Goal: Task Accomplishment & Management: Use online tool/utility

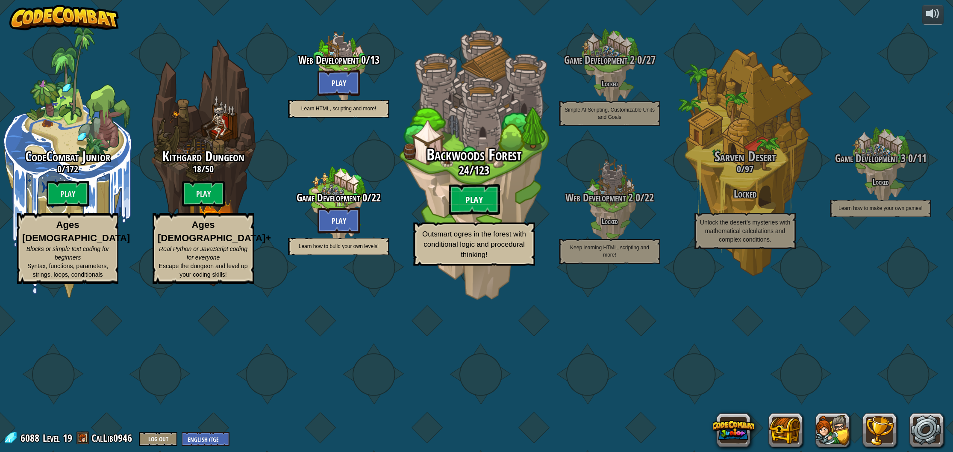
click at [456, 215] on btn "Play" at bounding box center [474, 199] width 51 height 31
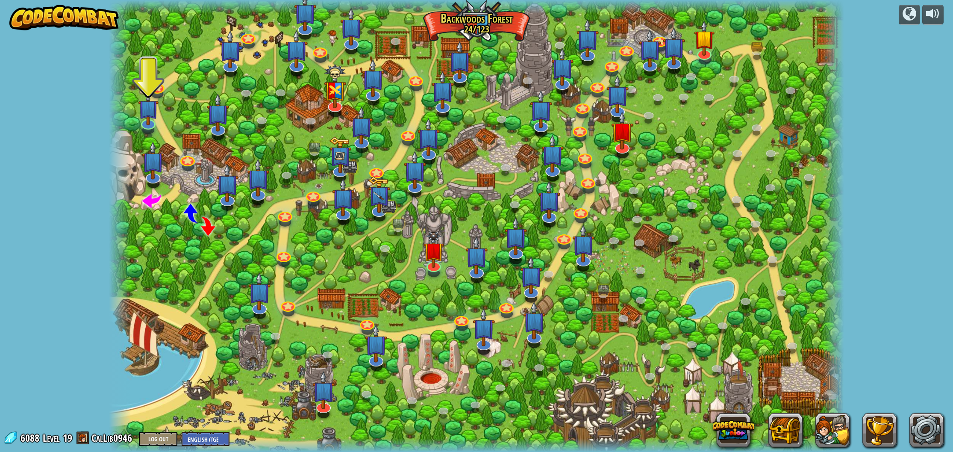
click at [706, 58] on div at bounding box center [704, 55] width 15 height 10
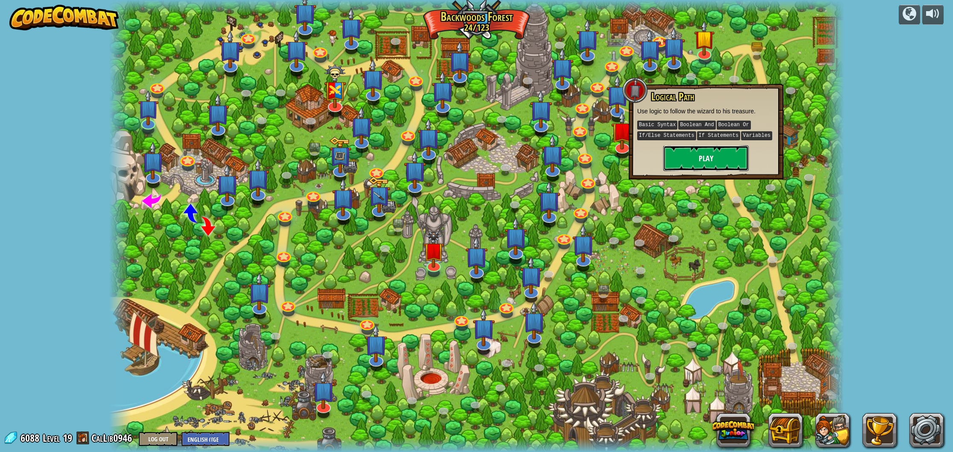
click at [684, 165] on button "Play" at bounding box center [705, 158] width 85 height 26
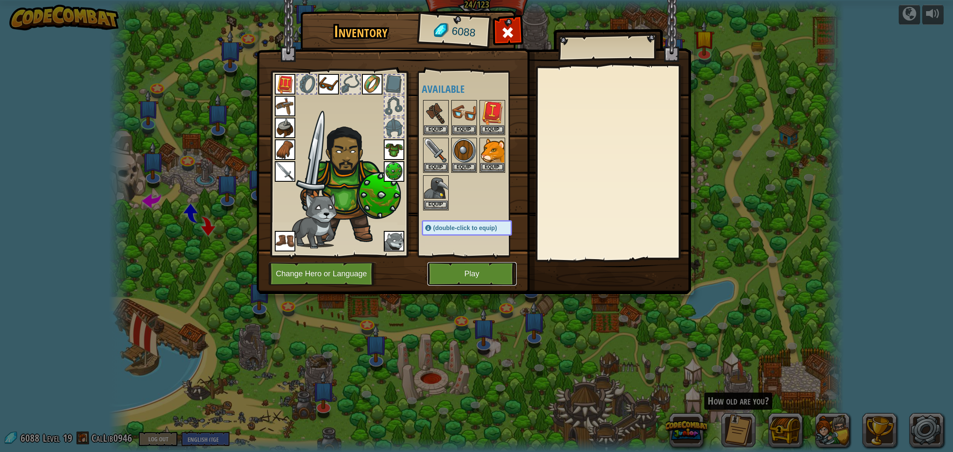
click at [487, 265] on button "Play" at bounding box center [471, 274] width 89 height 24
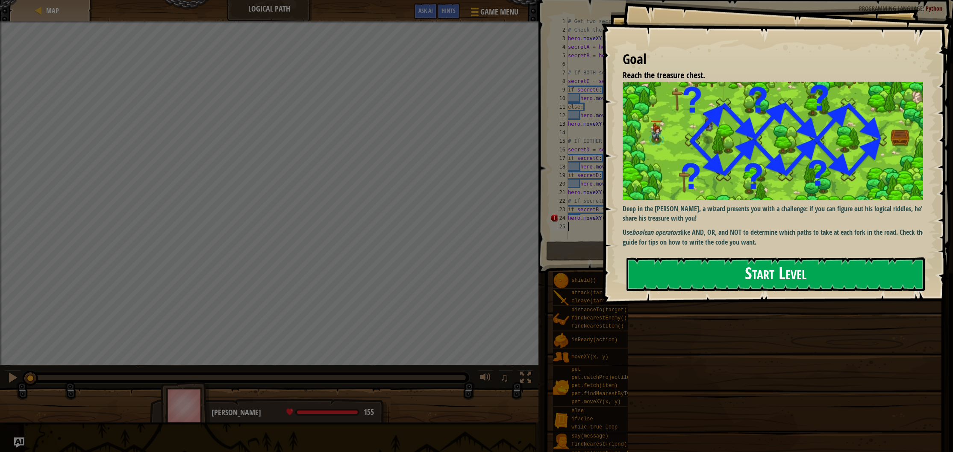
click at [736, 273] on button "Start Level" at bounding box center [776, 274] width 298 height 34
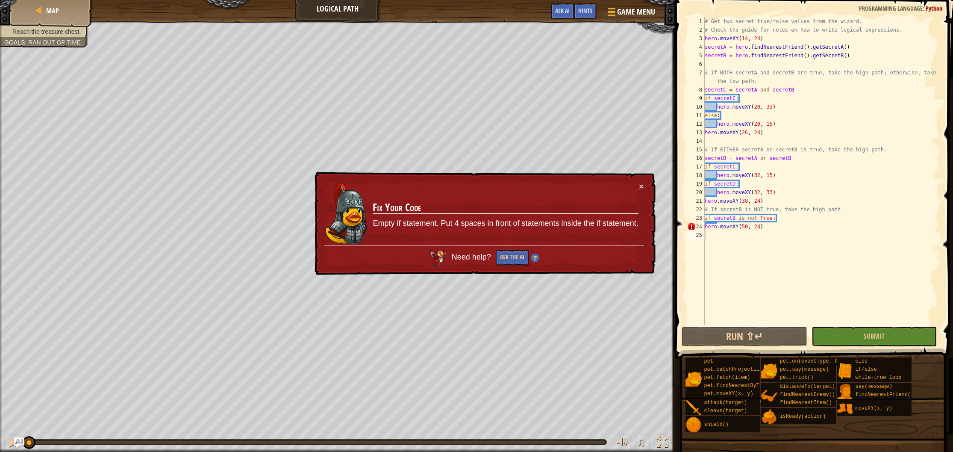
click at [636, 190] on td "Fix Your Code Empty if statement. Put 4 spaces in front of statements inside th…" at bounding box center [505, 213] width 266 height 63
click at [639, 186] on button "×" at bounding box center [641, 186] width 5 height 9
click at [707, 226] on div "# Get two secret true/false values from the wizard. # Check the guide for notes…" at bounding box center [821, 179] width 237 height 325
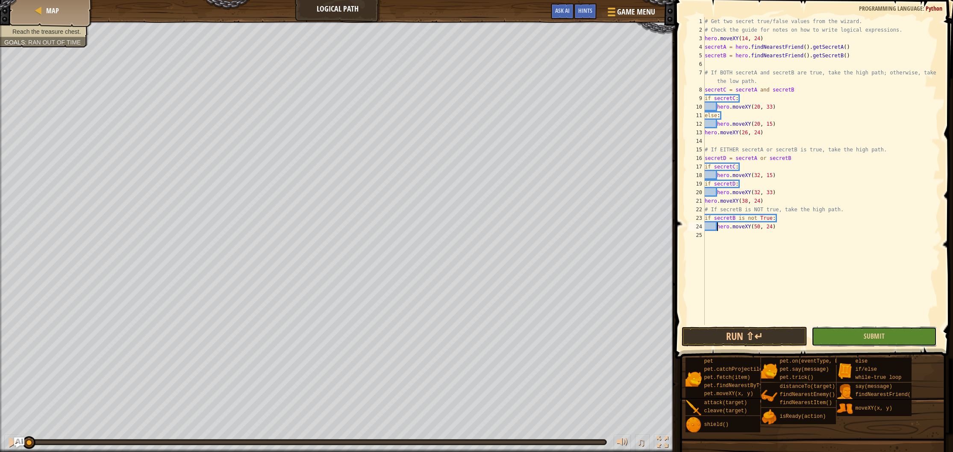
click at [885, 339] on button "Submit" at bounding box center [875, 337] width 126 height 20
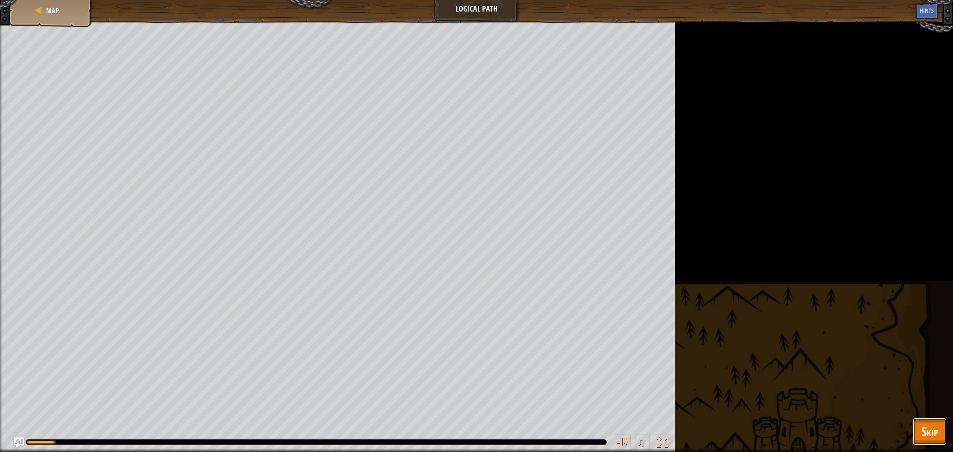
click at [941, 438] on button "Skip" at bounding box center [930, 431] width 34 height 27
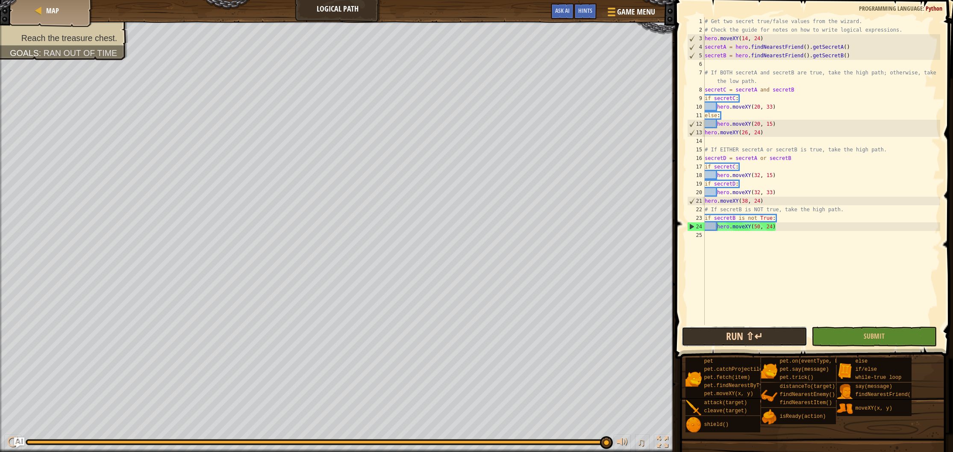
click at [751, 330] on button "Run ⇧↵" at bounding box center [745, 337] width 126 height 20
click at [705, 200] on div "# Get two secret true/false values from the wizard. # Check the guide for notes…" at bounding box center [821, 179] width 237 height 325
type textarea "hero.moveXY(38, 24)"
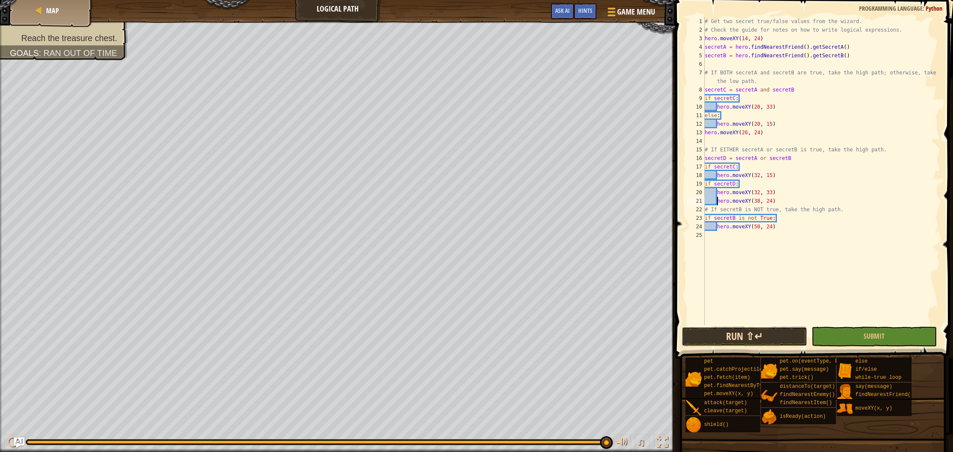
click at [751, 334] on button "Run ⇧↵" at bounding box center [745, 337] width 126 height 20
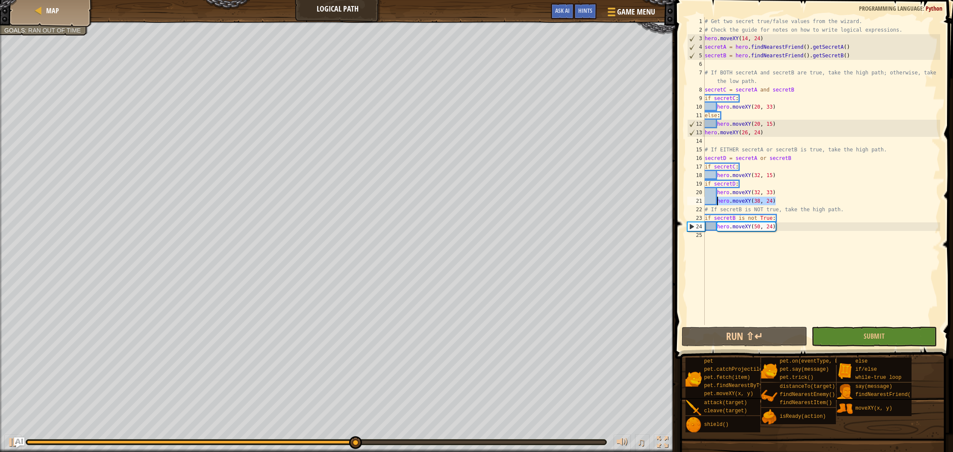
drag, startPoint x: 777, startPoint y: 203, endPoint x: 717, endPoint y: 201, distance: 60.3
click at [717, 201] on div "# Get two secret true/false values from the wizard. # Check the guide for notes…" at bounding box center [821, 179] width 237 height 325
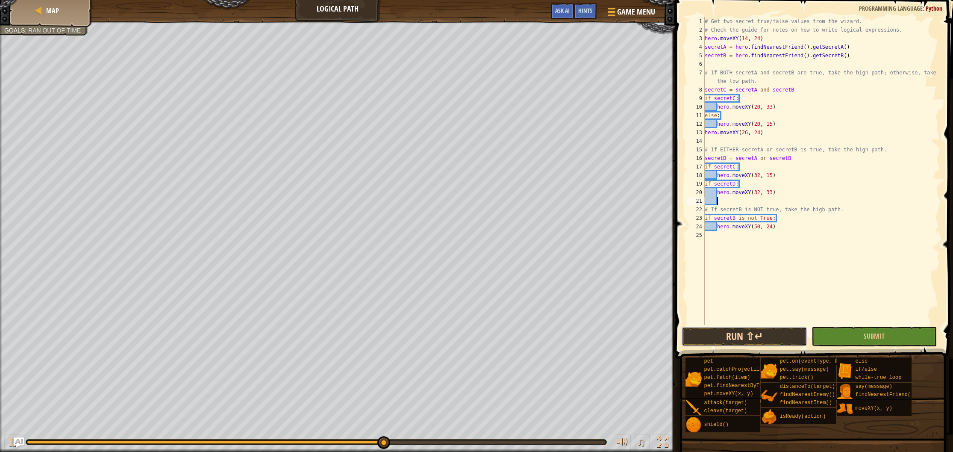
click at [787, 330] on button "Run ⇧↵" at bounding box center [745, 337] width 126 height 20
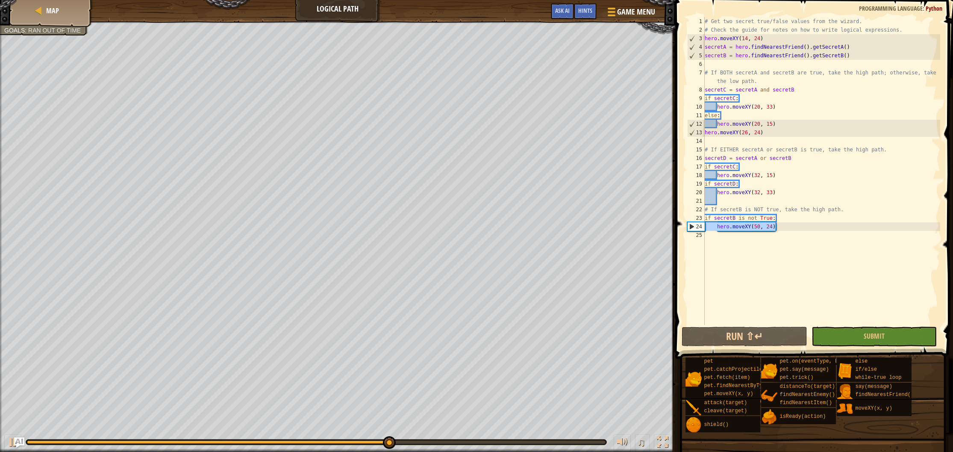
drag, startPoint x: 779, startPoint y: 230, endPoint x: 692, endPoint y: 226, distance: 86.4
click at [692, 226] on div "1 2 3 4 5 6 7 8 9 10 11 12 13 14 15 16 17 18 19 20 21 22 23 24 25 # Get two sec…" at bounding box center [813, 171] width 255 height 308
type textarea "hero.moveXY(50, 24)"
click at [784, 331] on button "Run ⇧↵" at bounding box center [745, 337] width 126 height 20
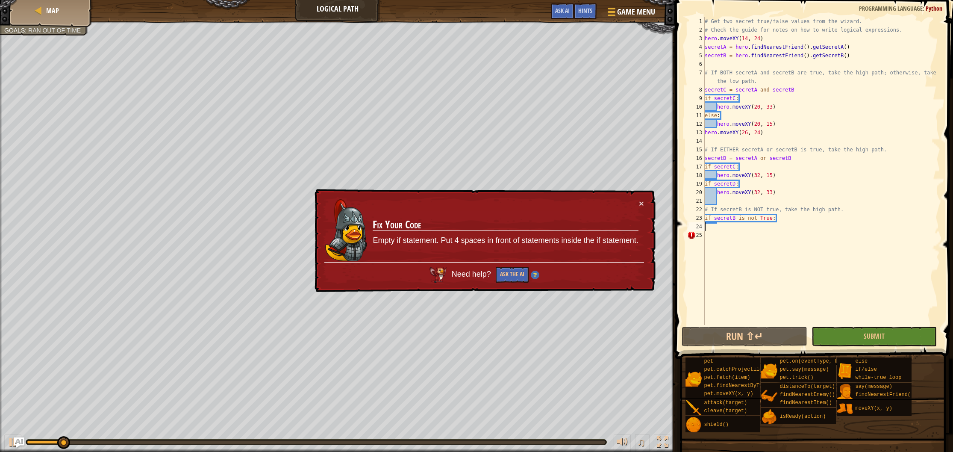
click at [631, 202] on td "Fix Your Code Empty if statement. Put 4 spaces in front of statements inside th…" at bounding box center [505, 230] width 267 height 65
click at [636, 204] on td "Fix Your Code Empty if statement. Put 4 spaces in front of statements inside th…" at bounding box center [505, 230] width 267 height 65
click at [638, 206] on td "Fix Your Code Empty if statement. Put 4 spaces in front of statements inside th…" at bounding box center [505, 230] width 266 height 63
click at [641, 206] on button "×" at bounding box center [641, 203] width 5 height 9
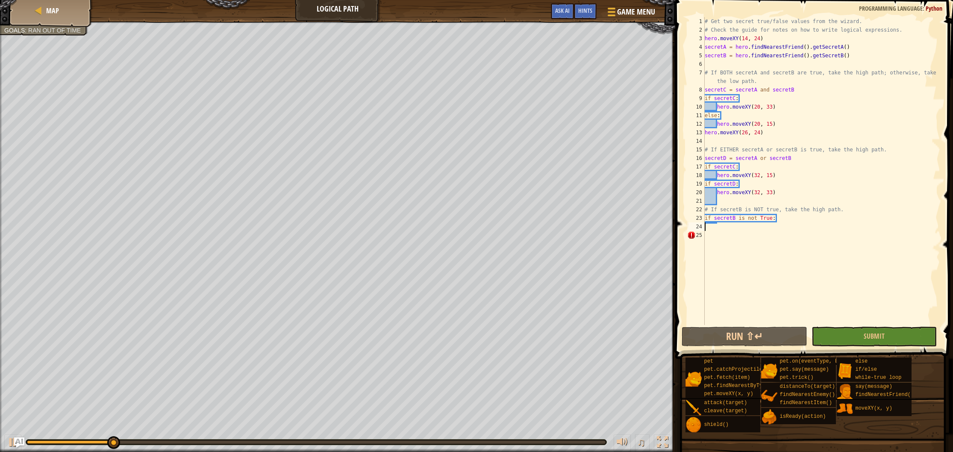
drag, startPoint x: 775, startPoint y: 224, endPoint x: 684, endPoint y: 223, distance: 91.0
click at [684, 223] on div "1 2 3 4 5 6 7 8 9 10 11 12 13 14 15 16 17 18 19 20 21 22 23 24 25 # Get two sec…" at bounding box center [813, 196] width 280 height 384
click at [747, 222] on div "# Get two secret true/false values from the wizard. # Check the guide for notes…" at bounding box center [821, 179] width 237 height 325
click at [746, 222] on div "# Get two secret true/false values from the wizard. # Check the guide for notes…" at bounding box center [821, 179] width 237 height 325
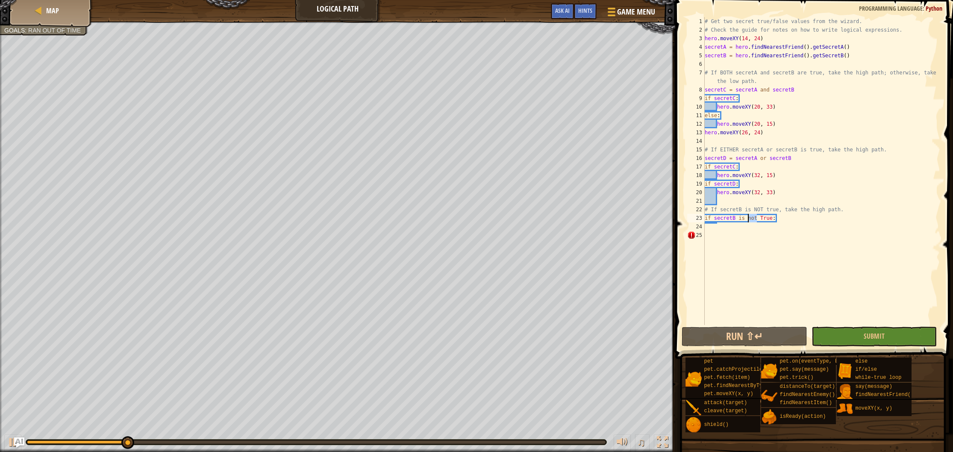
type textarea "if secretB is not True:"
click at [754, 342] on button "Run ⇧↵" at bounding box center [745, 337] width 126 height 20
